Goal: Find specific page/section: Find specific page/section

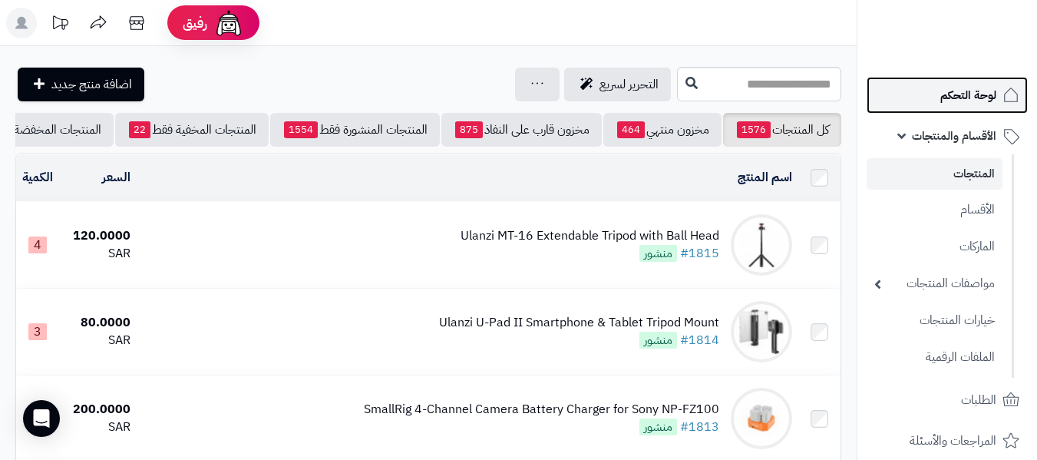
click at [987, 96] on span "لوحة التحكم" at bounding box center [969, 94] width 56 height 21
